Goal: Task Accomplishment & Management: Use online tool/utility

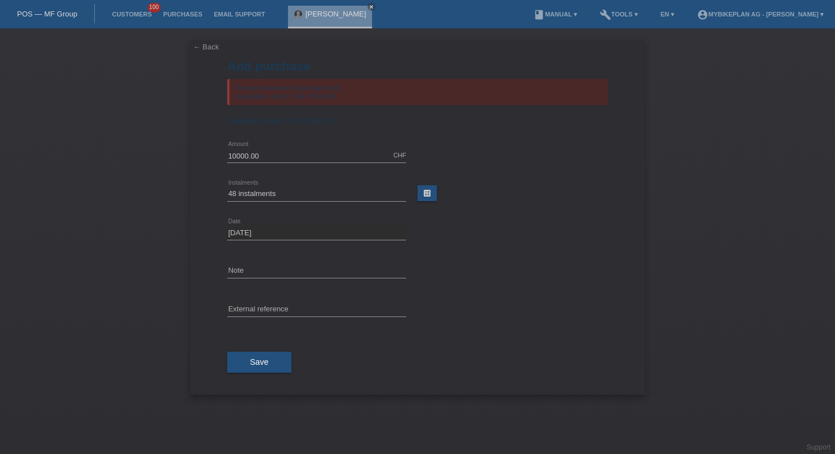
select select "488"
click at [41, 6] on div "POS — MF Group" at bounding box center [47, 14] width 95 height 19
click at [69, 25] on nav "POS — MF Group Customers 100 Purchases Email Support Abdellah Ezzaki close" at bounding box center [417, 14] width 835 height 28
click at [69, 18] on div "POS — MF Group" at bounding box center [47, 14] width 95 height 19
click at [77, 5] on div "POS — MF Group" at bounding box center [47, 14] width 95 height 19
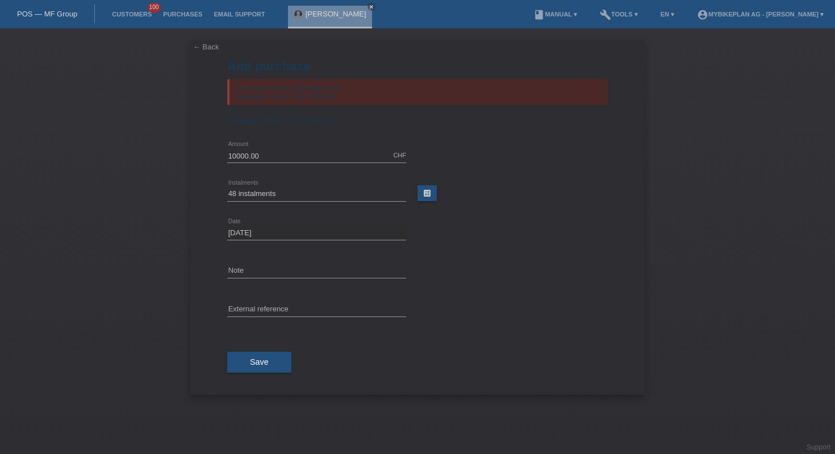
click at [47, 13] on link "POS — MF Group" at bounding box center [47, 14] width 60 height 9
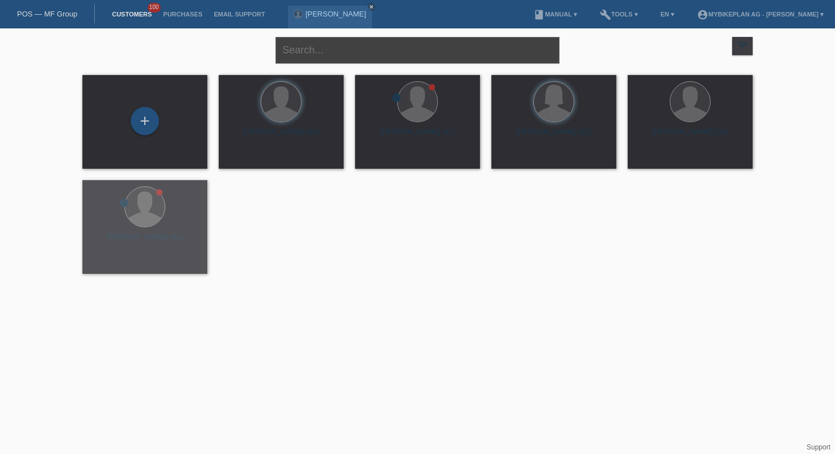
click at [307, 55] on input "text" at bounding box center [417, 50] width 284 height 27
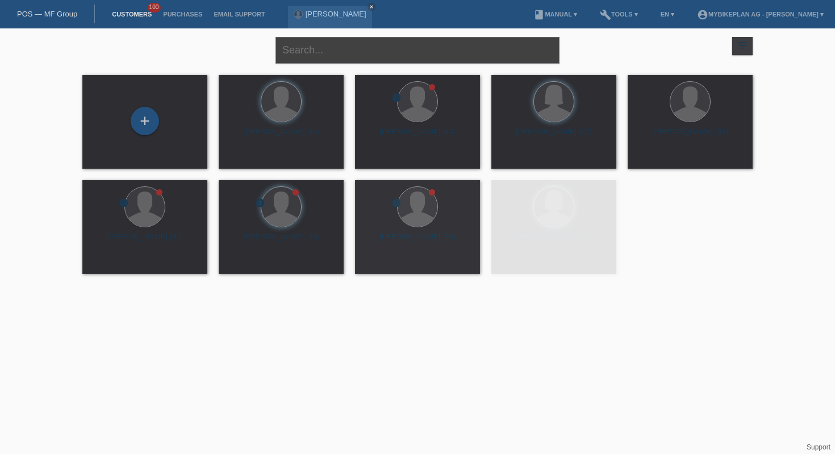
paste input "[PERSON_NAME]"
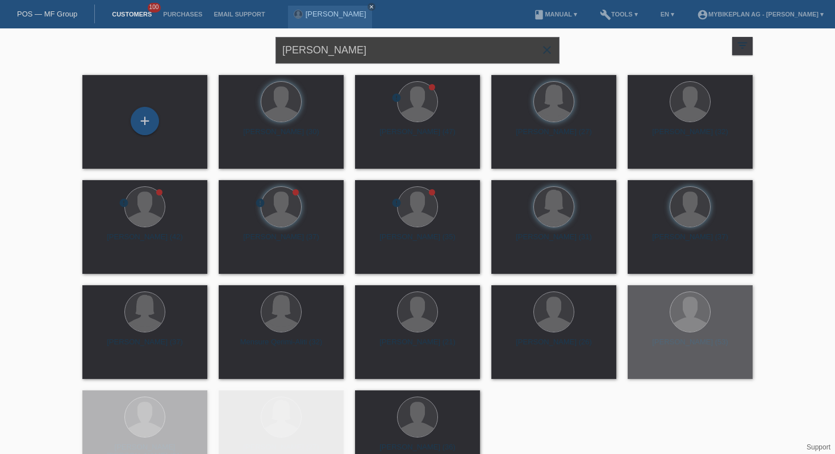
type input "[PERSON_NAME]"
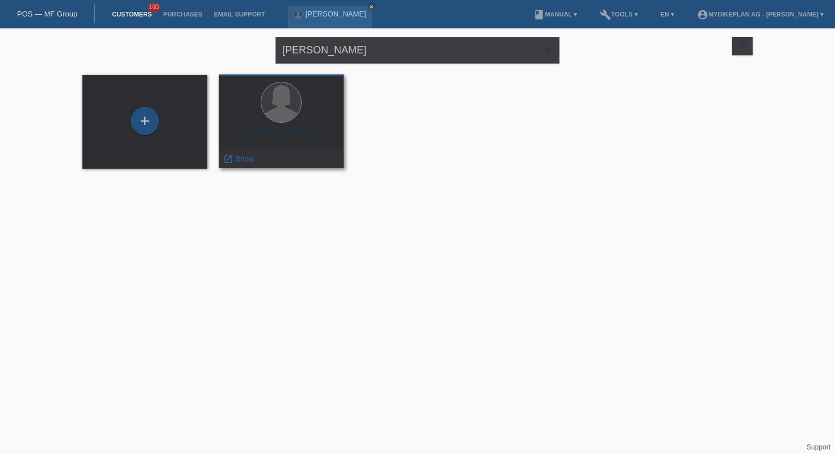
click at [289, 126] on div "Mirem Lutaj (27) launch Show" at bounding box center [281, 121] width 125 height 94
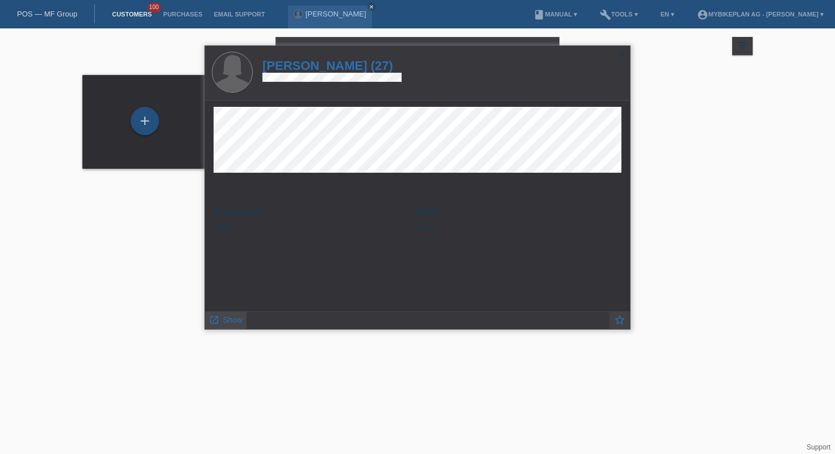
click at [223, 324] on span "Show" at bounding box center [233, 319] width 20 height 9
